Goal: Task Accomplishment & Management: Use online tool/utility

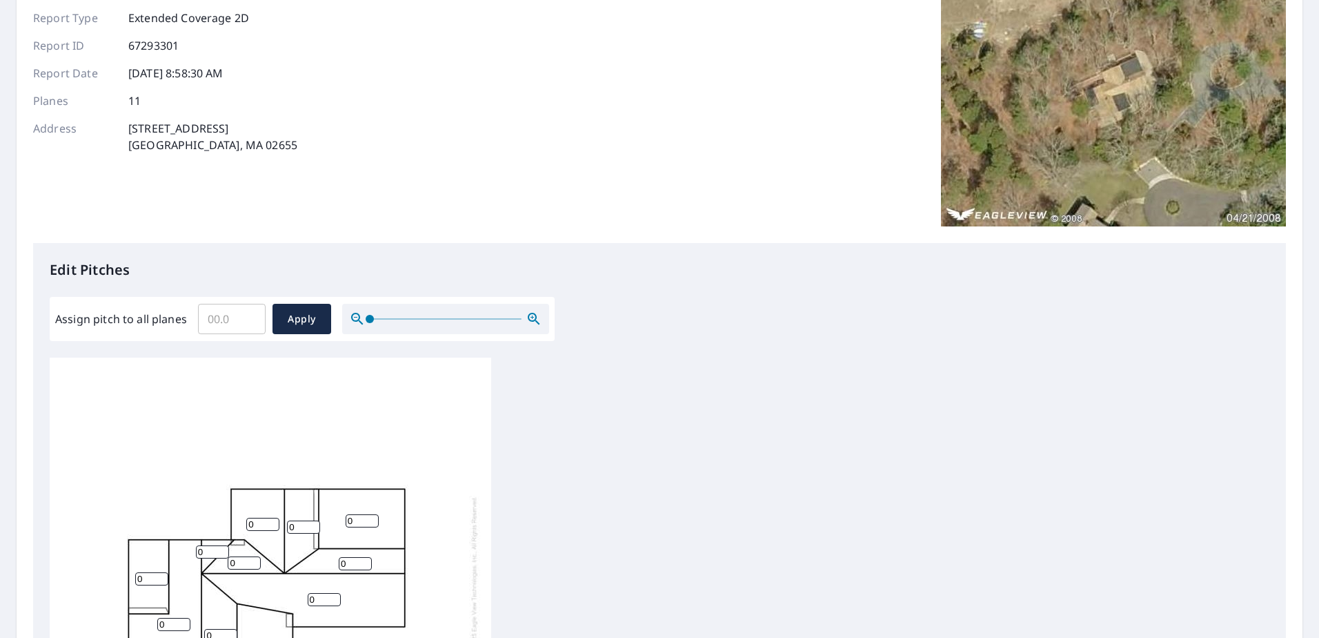
scroll to position [138, 0]
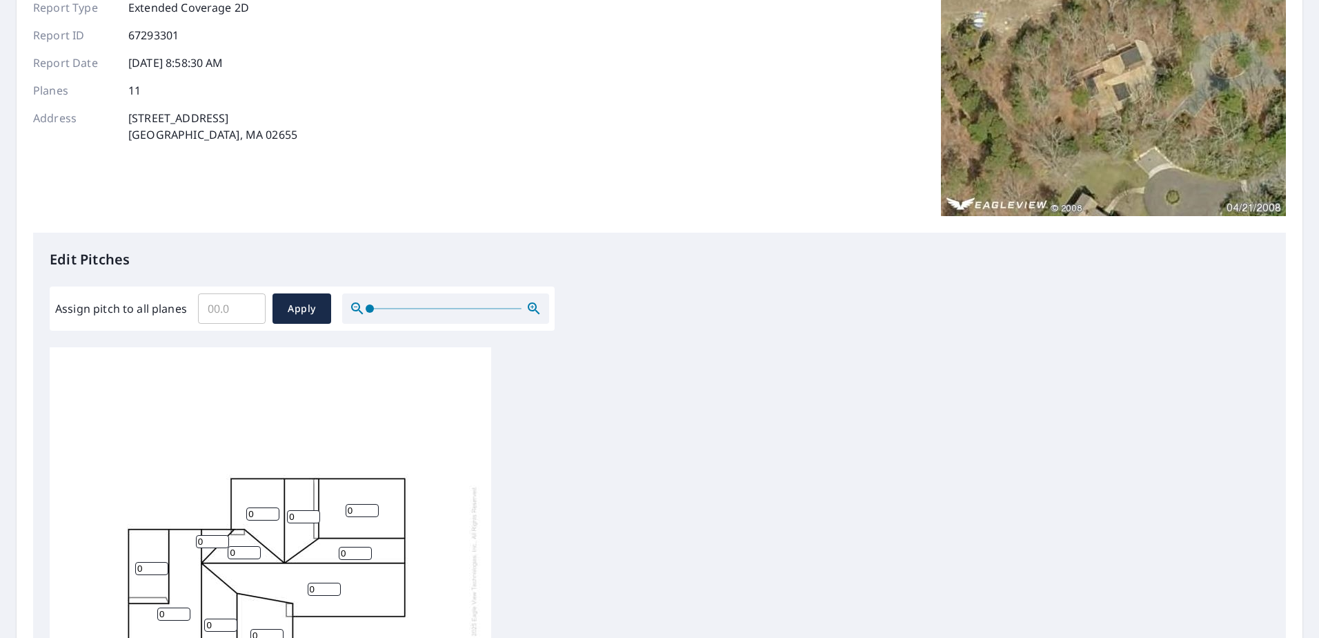
click at [218, 304] on input "Assign pitch to all planes" at bounding box center [232, 308] width 68 height 39
type input "7.0"
click at [308, 306] on span "Apply" at bounding box center [302, 308] width 37 height 17
type input "7.0"
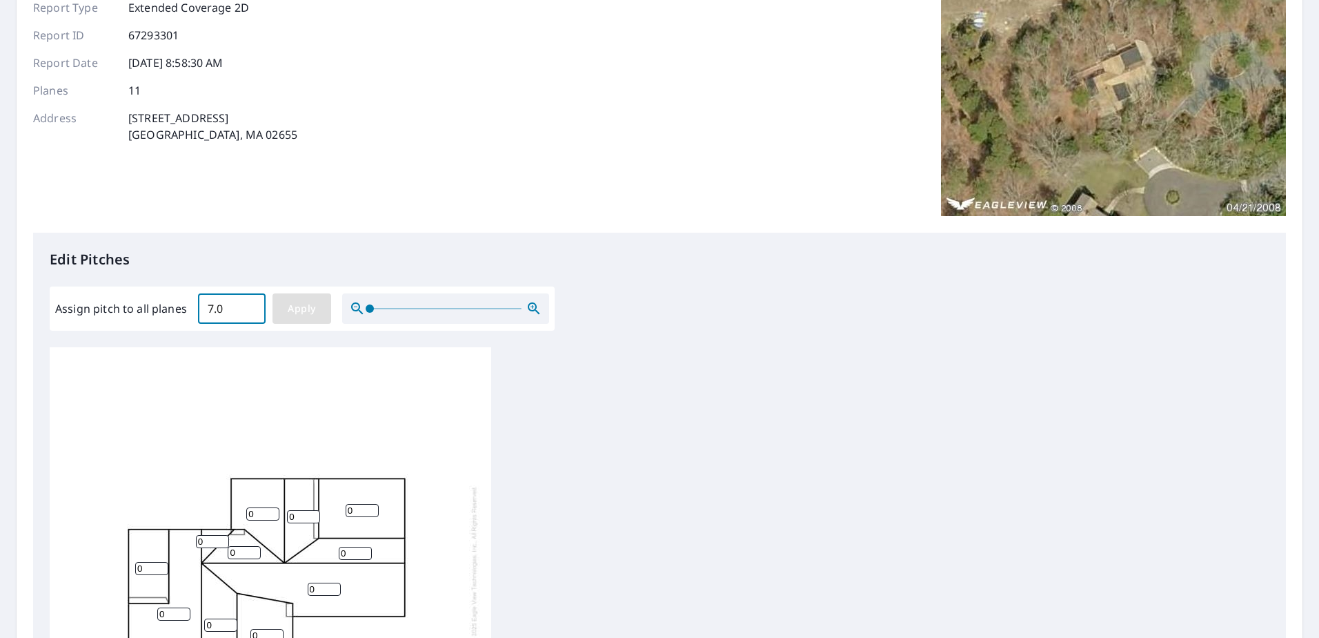
type input "7.0"
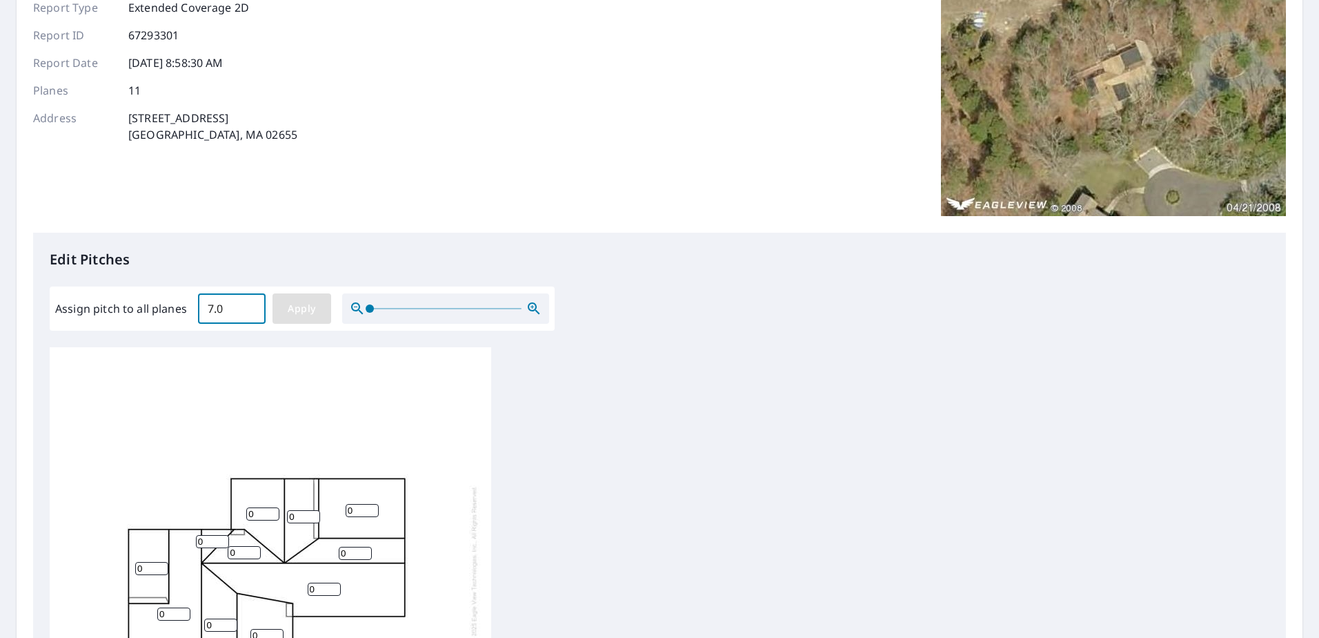
type input "7.0"
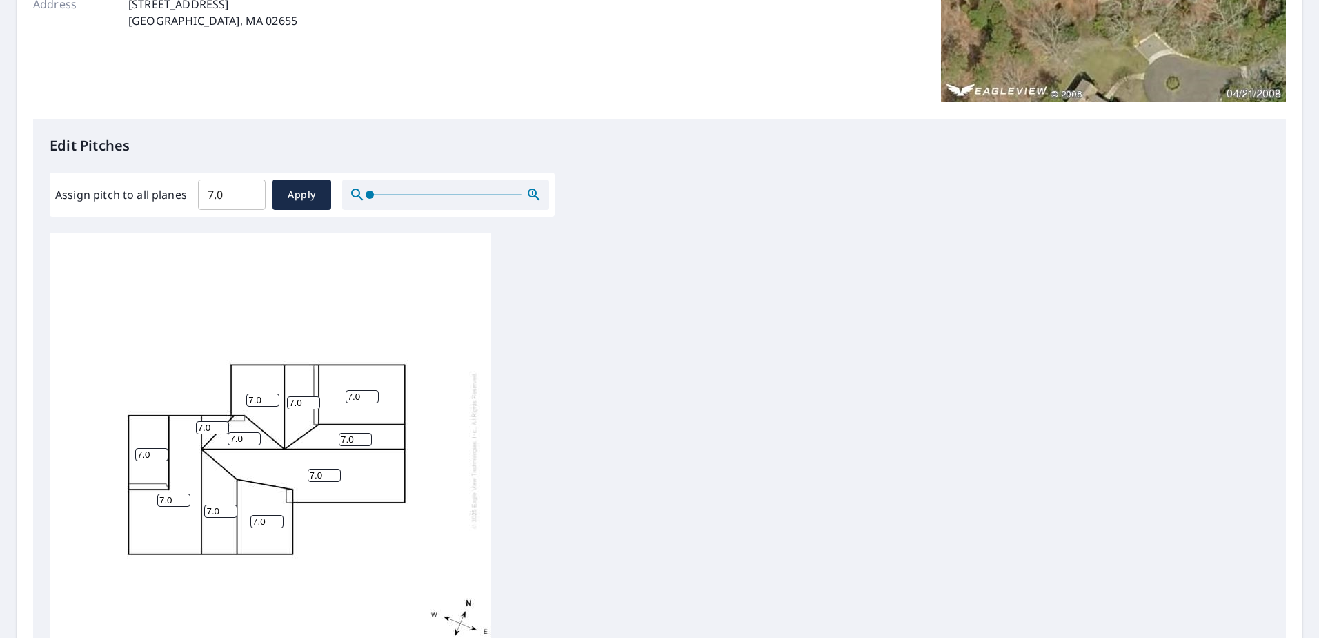
scroll to position [248, 0]
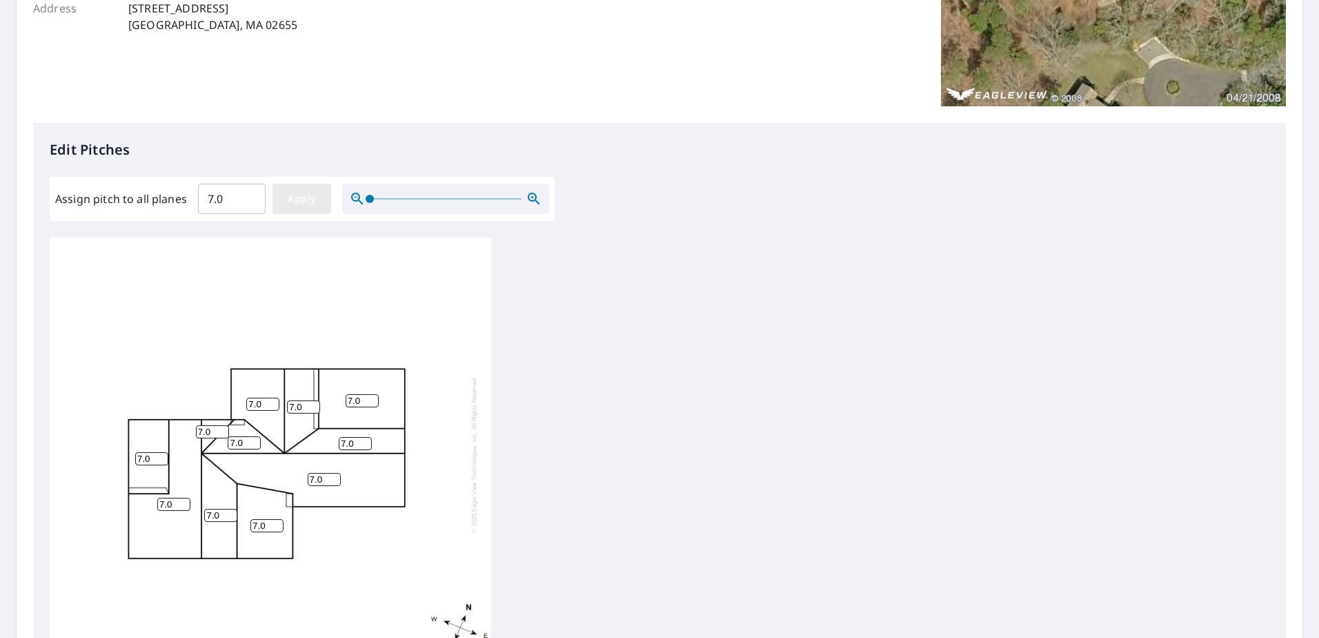
click at [308, 198] on span "Apply" at bounding box center [302, 198] width 37 height 17
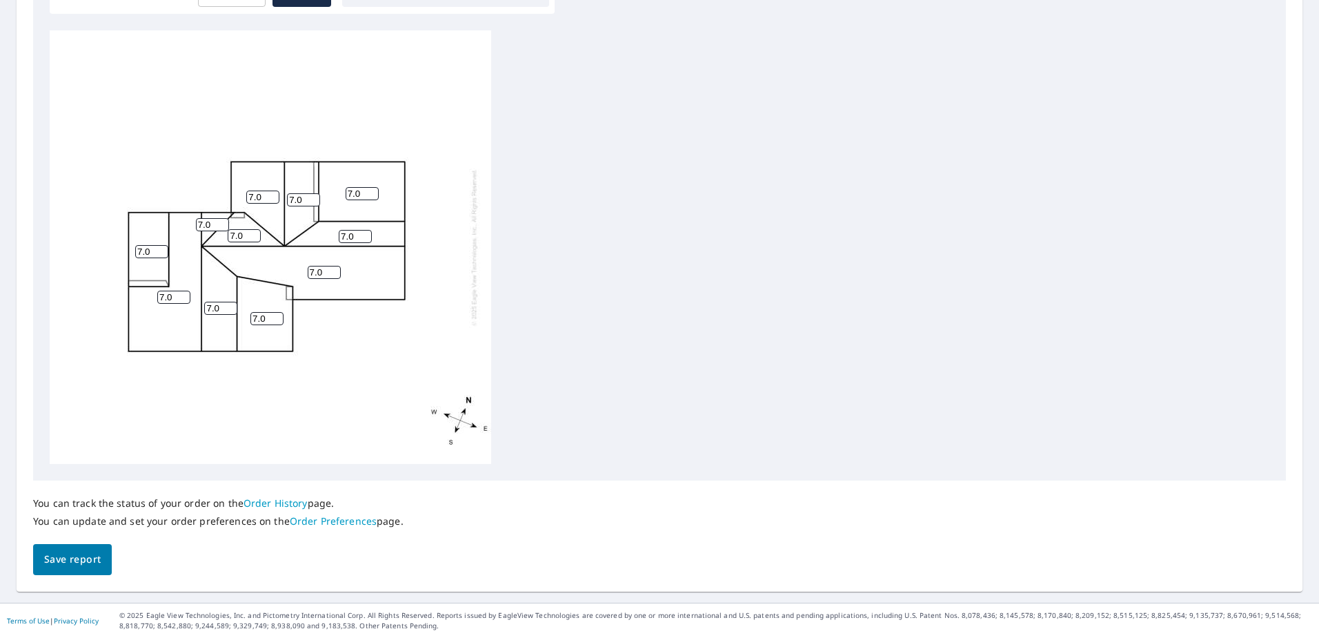
click at [86, 558] on span "Save report" at bounding box center [72, 559] width 57 height 17
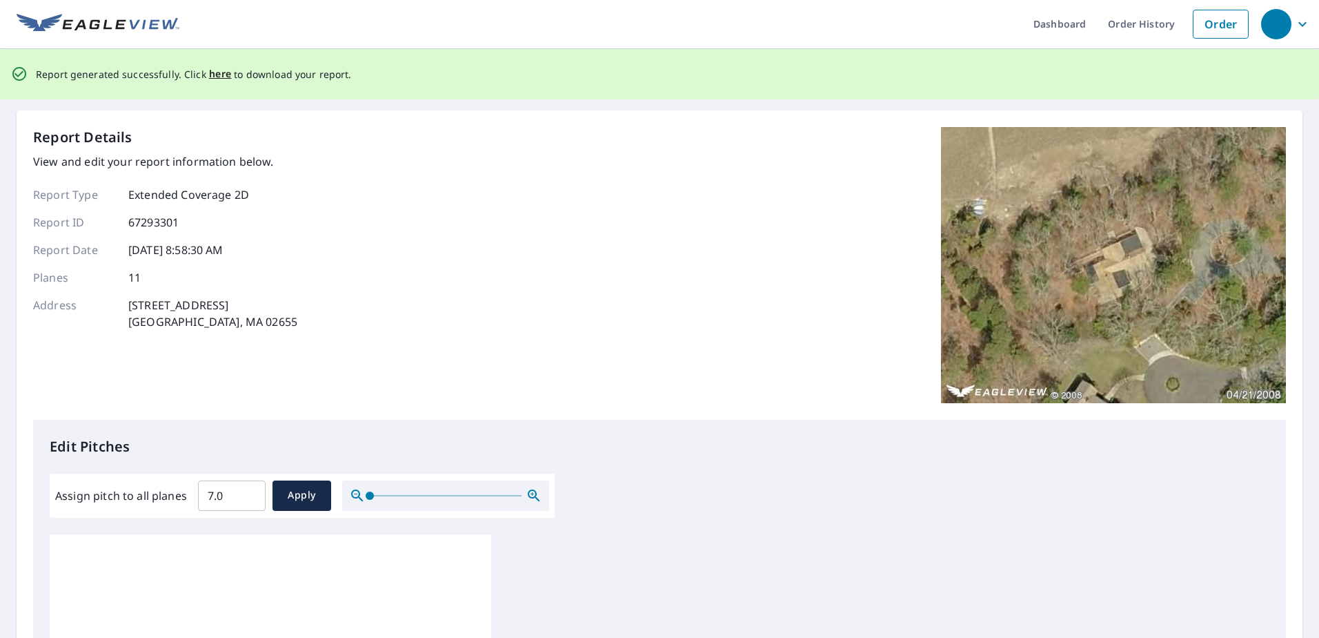
scroll to position [0, 0]
click at [217, 75] on span "here" at bounding box center [220, 75] width 23 height 17
